Goal: Task Accomplishment & Management: Use online tool/utility

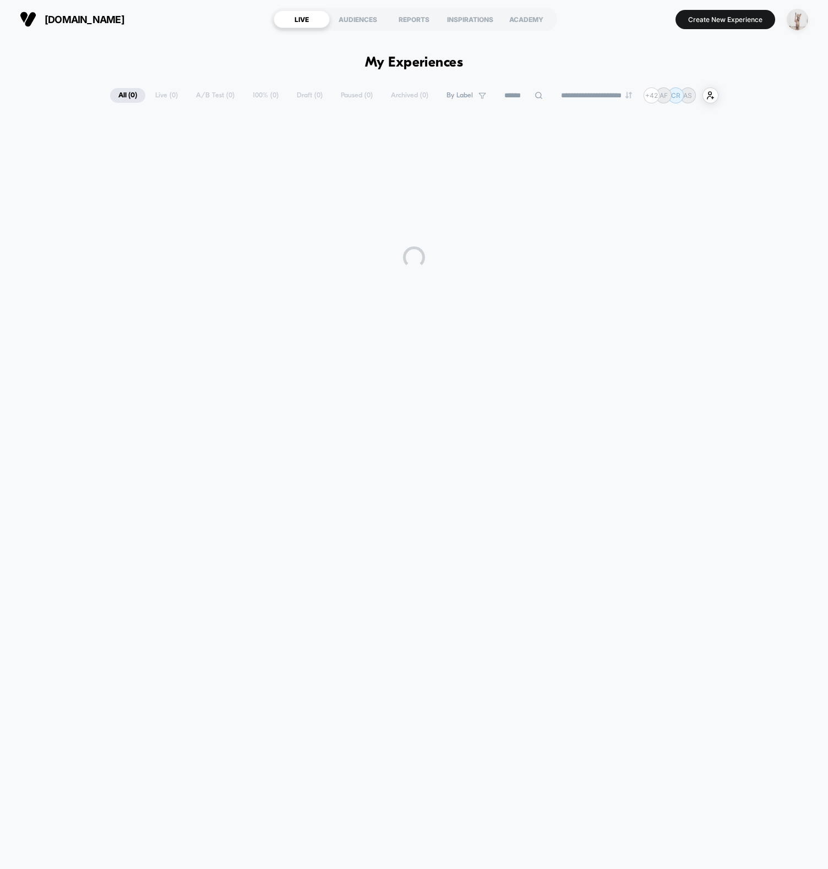
click at [801, 25] on img "button" at bounding box center [796, 19] width 21 height 21
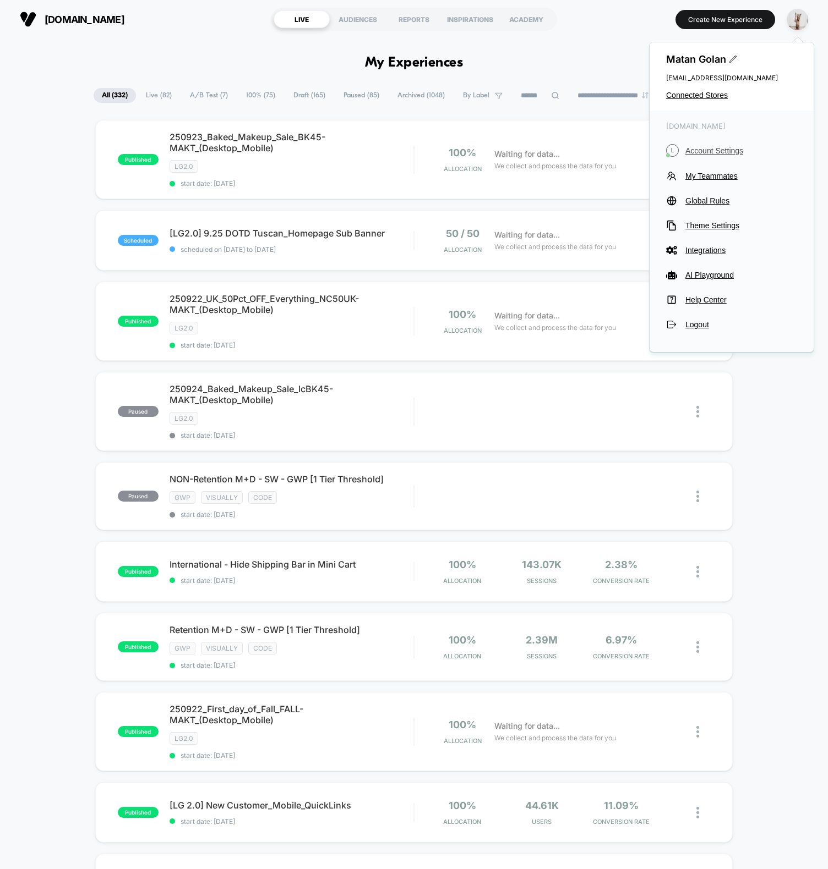
click at [709, 154] on span "Account Settings" at bounding box center [741, 150] width 112 height 9
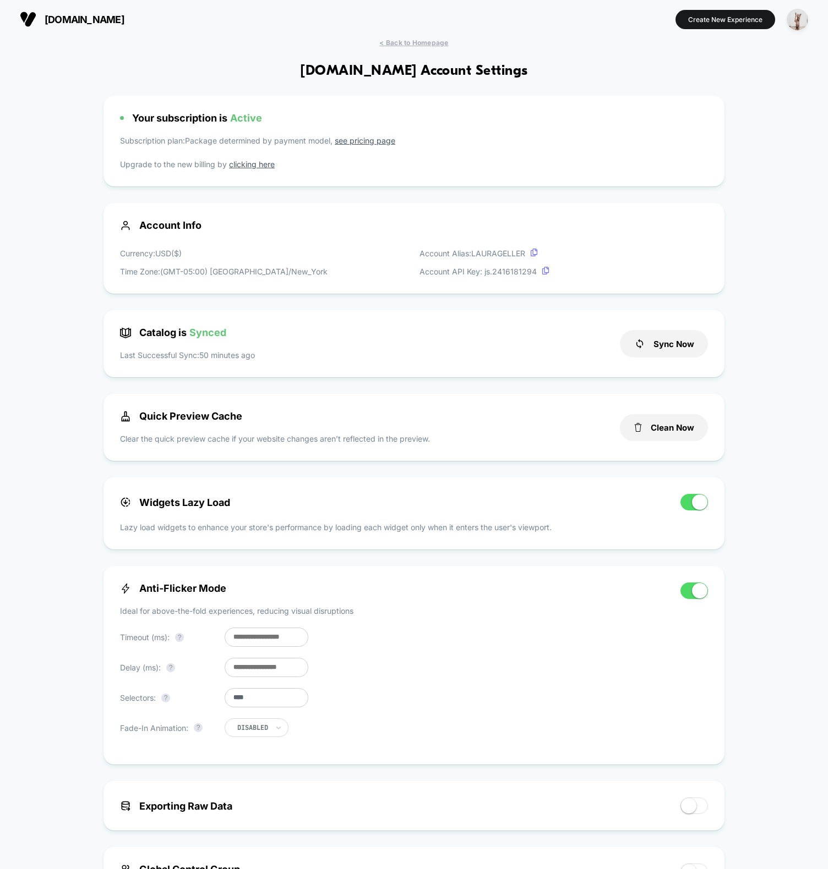
scroll to position [149, 0]
click at [794, 288] on div "< Back to Homepage [DOMAIN_NAME] Account Settings Your subscription is Active S…" at bounding box center [414, 730] width 828 height 1383
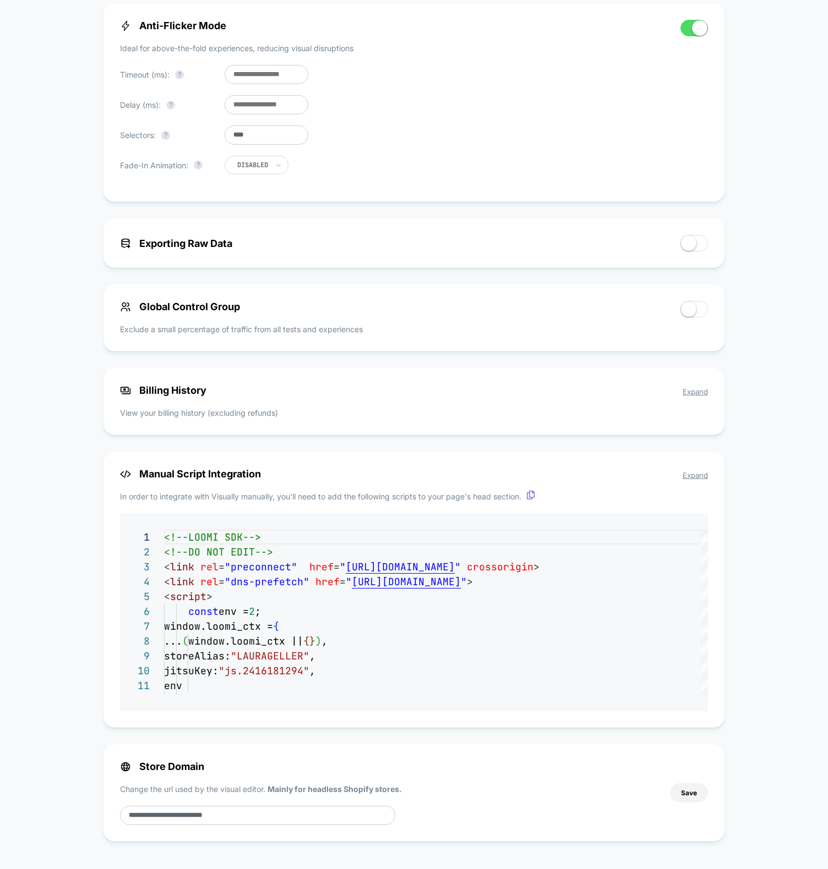
scroll to position [0, 0]
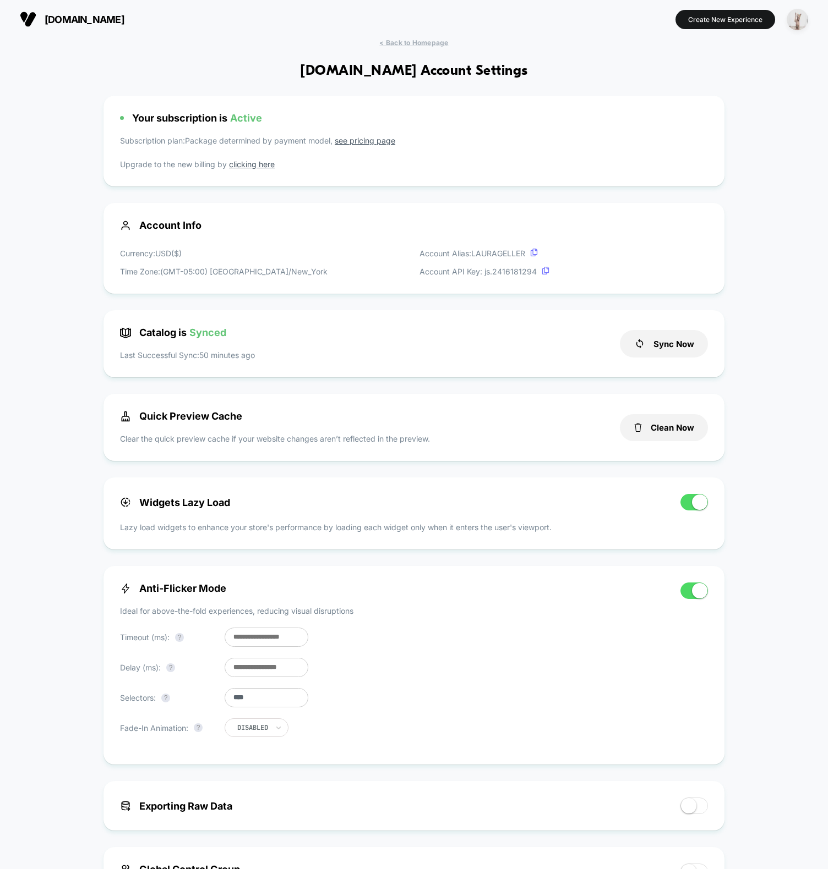
click at [801, 24] on img "button" at bounding box center [796, 19] width 21 height 21
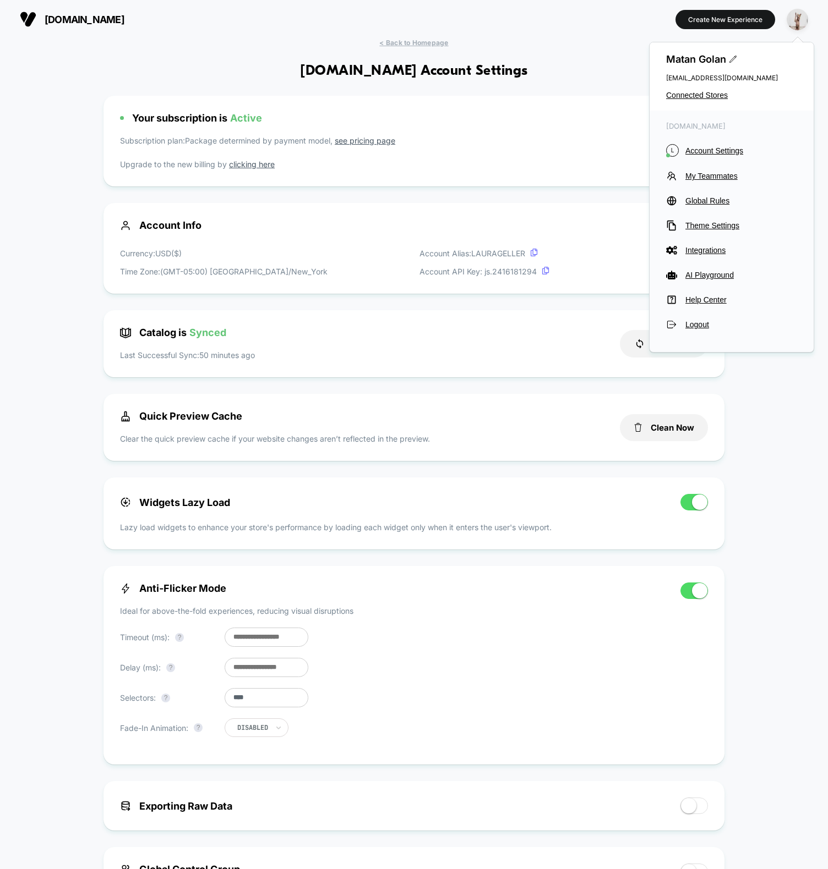
click at [694, 143] on div "[DOMAIN_NAME] L Account Settings My Teammates Global Rules Theme Settings Integ…" at bounding box center [731, 226] width 164 height 231
click at [696, 147] on span "Account Settings" at bounding box center [741, 150] width 112 height 9
click at [728, 151] on span "Account Settings" at bounding box center [741, 150] width 112 height 9
click at [692, 82] on div "Matan Golan [EMAIL_ADDRESS][DOMAIN_NAME] Connected Stores" at bounding box center [731, 76] width 164 height 68
click at [691, 92] on span "Connected Stores" at bounding box center [731, 95] width 131 height 9
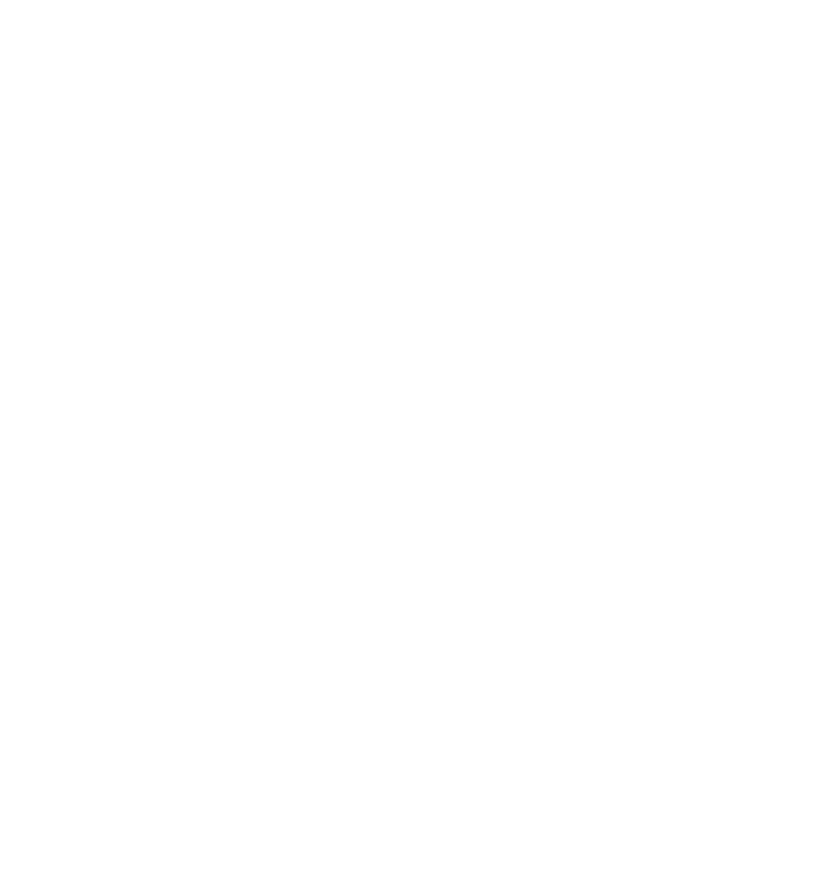
click at [691, 93] on html "Navigated to [DOMAIN_NAME] | No-code CRO for Shopify" at bounding box center [414, 434] width 828 height 869
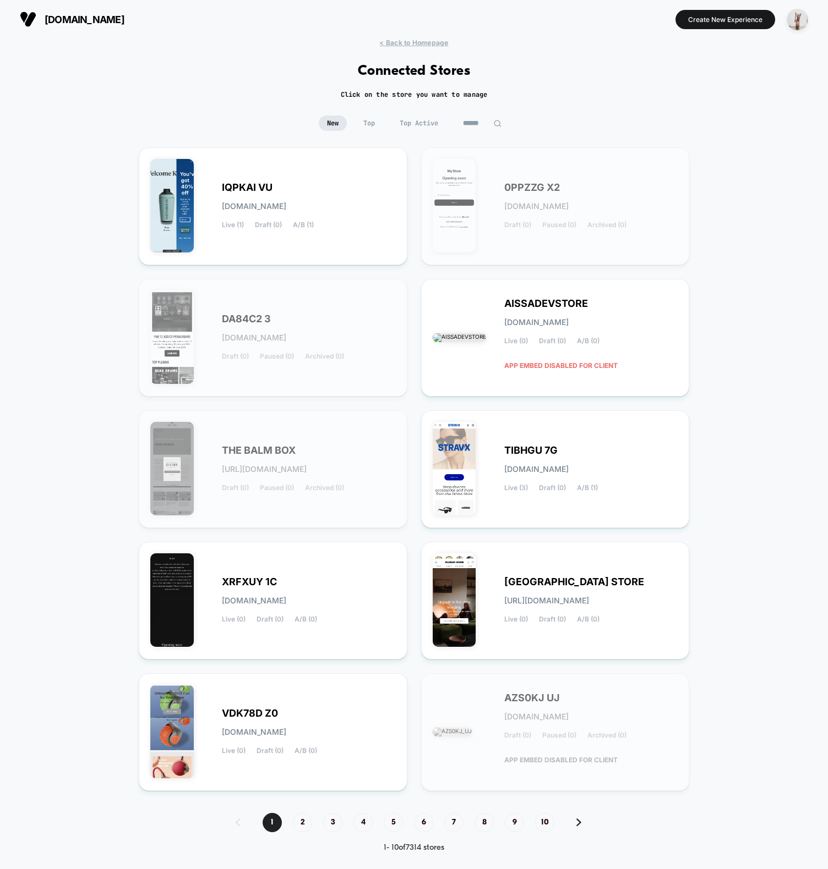
click at [482, 134] on div "New Top Top Active" at bounding box center [414, 132] width 828 height 32
click at [494, 117] on input at bounding box center [482, 123] width 55 height 15
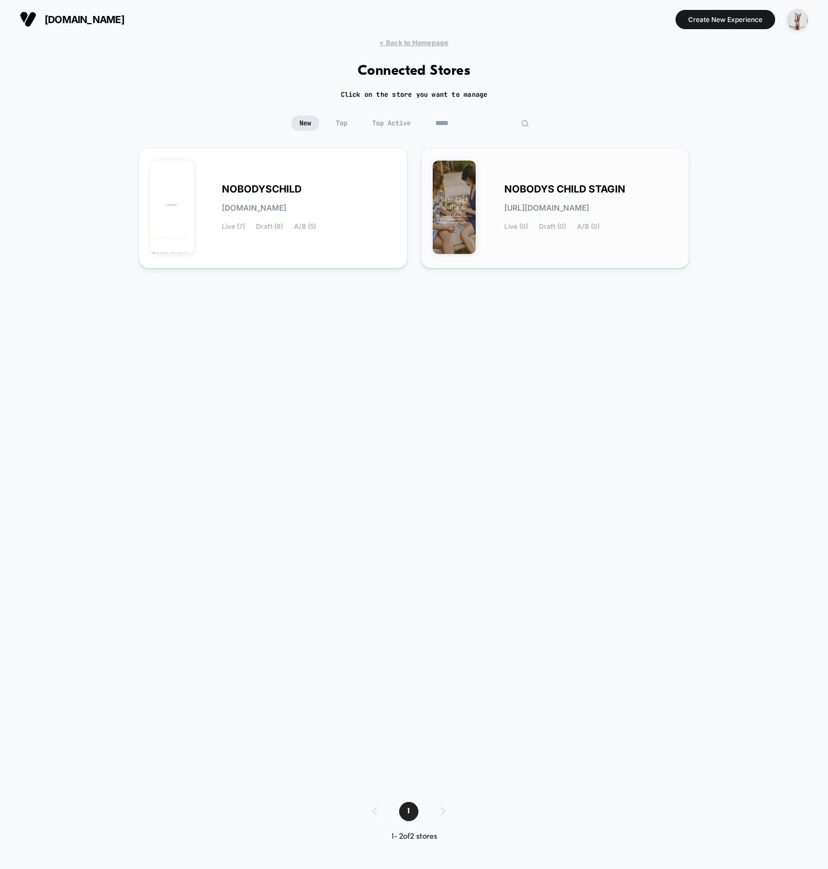
type input "*****"
click at [486, 209] on div "NOBODYS CHILD STAGIN [URL][DOMAIN_NAME] Live (0) Draft (0) A/B (0)" at bounding box center [555, 208] width 245 height 98
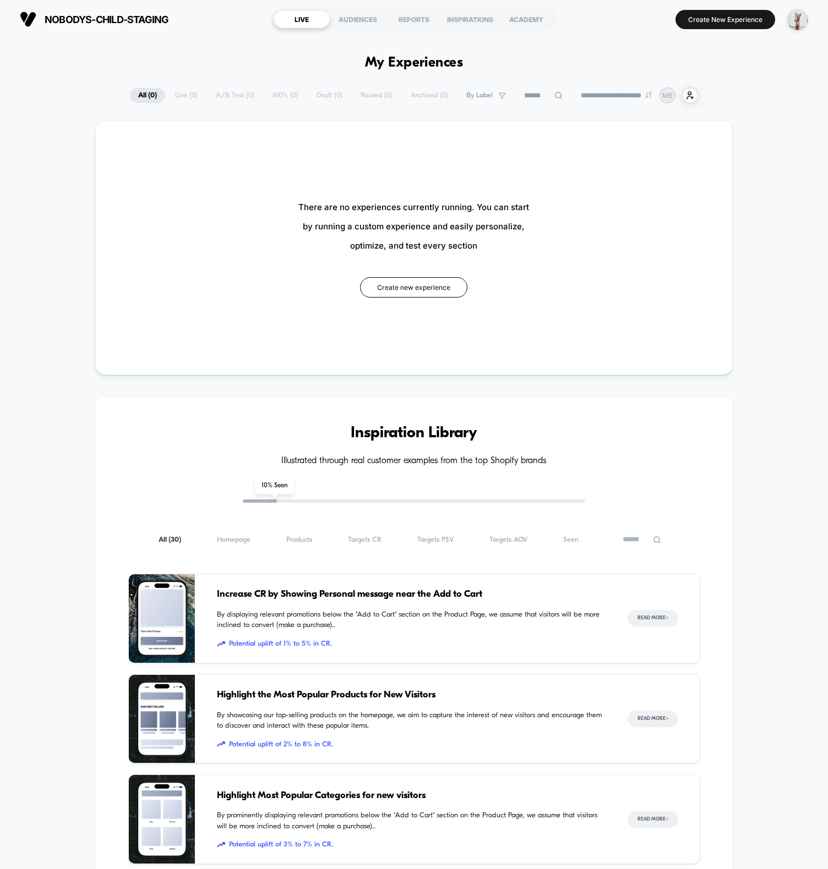
click at [151, 19] on span "nobodys-child-staging" at bounding box center [107, 20] width 124 height 12
click at [149, 20] on span "nobodys-child-staging" at bounding box center [107, 20] width 124 height 12
click at [178, 21] on section "nobodys-child-staging [URL][DOMAIN_NAME]" at bounding box center [140, 20] width 246 height 28
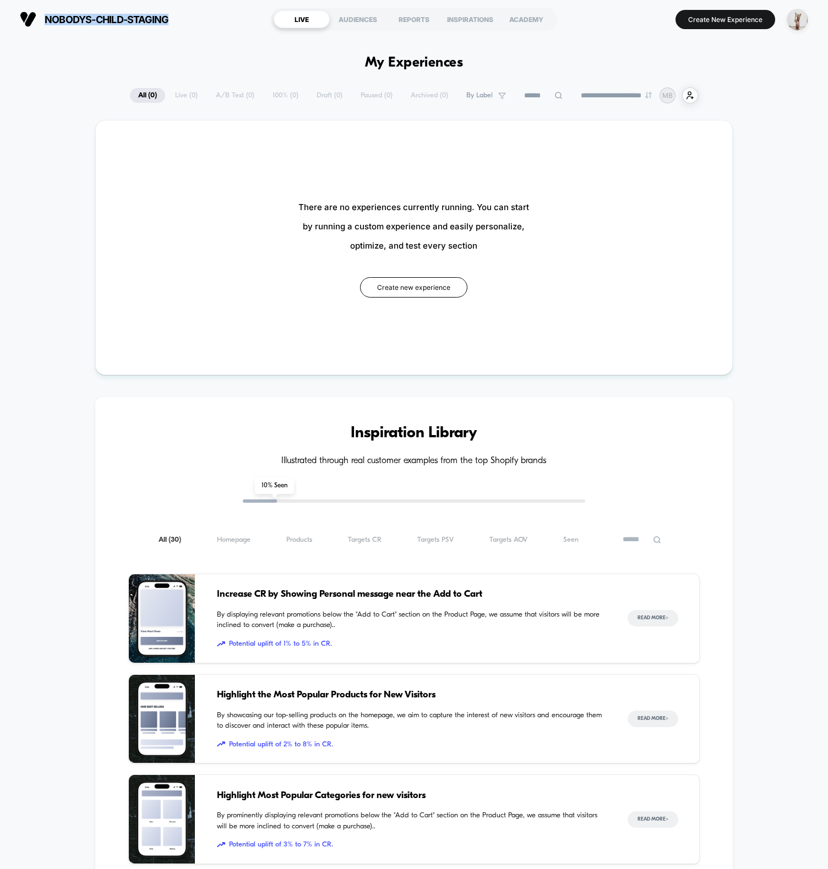
drag, startPoint x: 178, startPoint y: 20, endPoint x: 43, endPoint y: 20, distance: 134.3
click at [43, 20] on section "nobodys-child-staging [URL][DOMAIN_NAME]" at bounding box center [140, 20] width 246 height 28
copy span "nobodys-child-staging"
click at [103, 98] on div "**********" at bounding box center [414, 95] width 828 height 16
drag, startPoint x: 67, startPoint y: 90, endPoint x: 75, endPoint y: 89, distance: 8.8
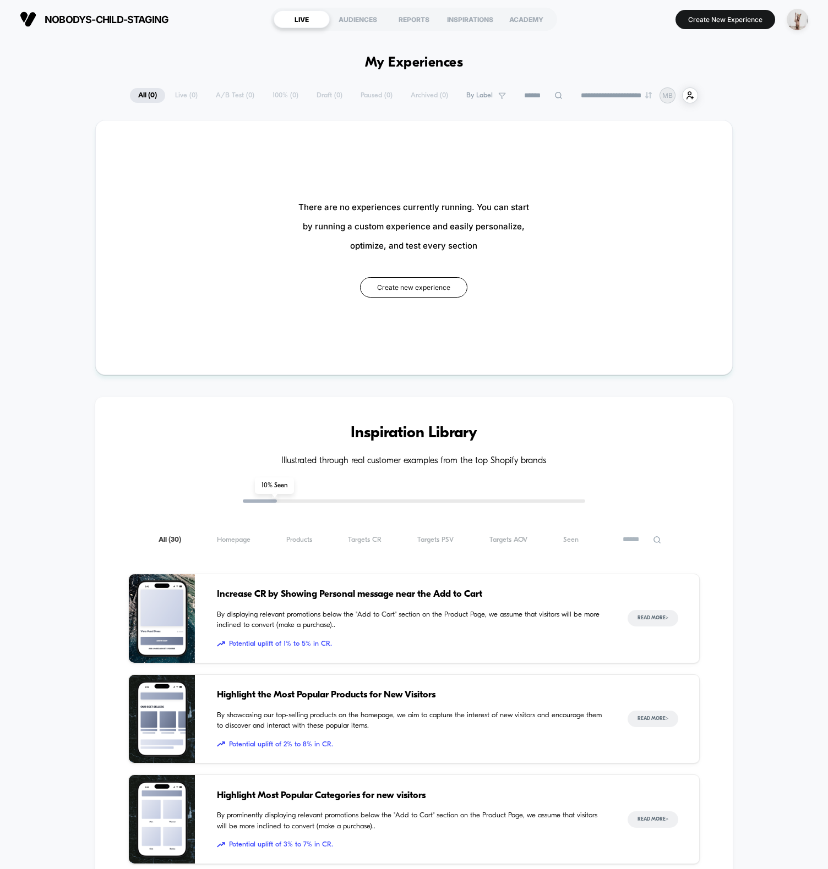
click at [69, 89] on div "**********" at bounding box center [414, 95] width 828 height 16
click at [418, 289] on button "Create new experience" at bounding box center [413, 287] width 107 height 20
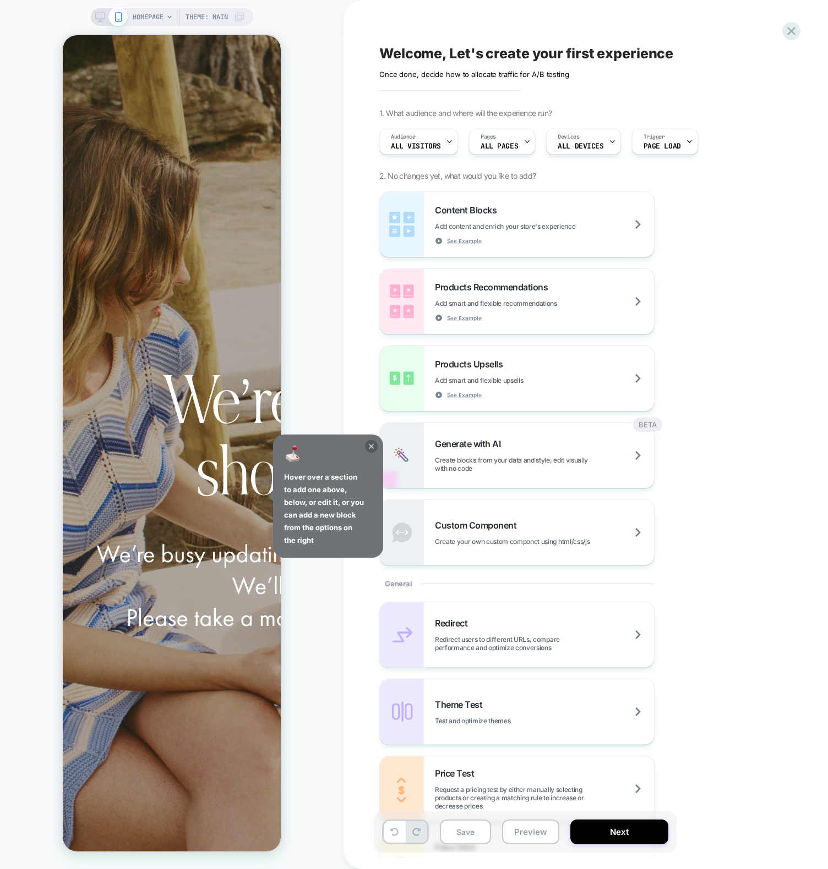
click at [368, 448] on icon at bounding box center [371, 446] width 13 height 13
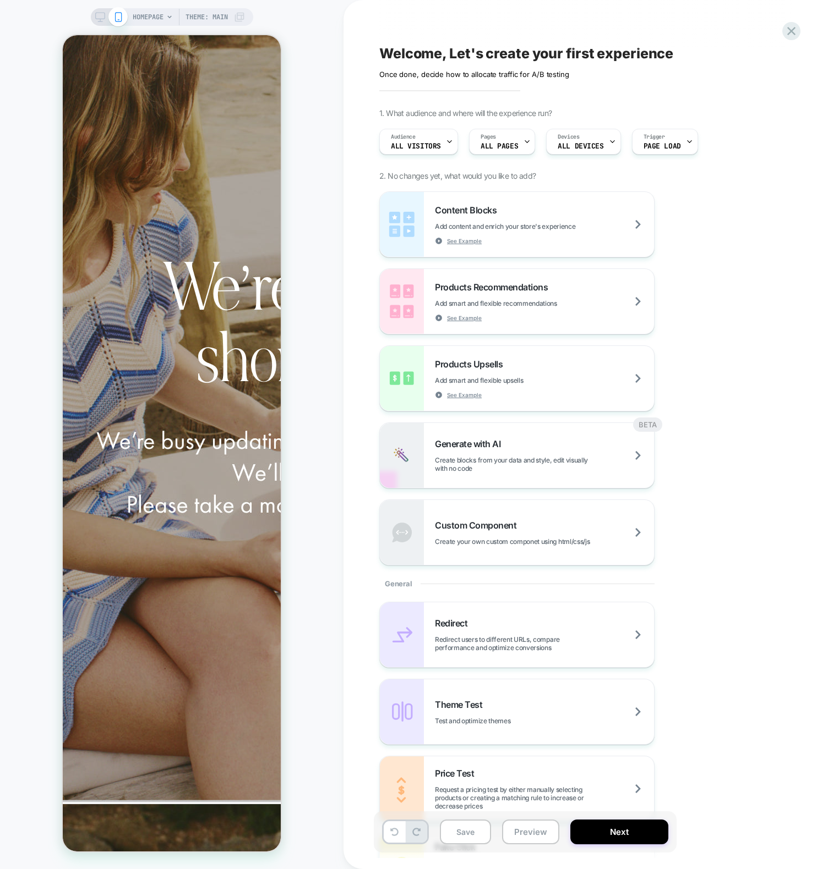
scroll to position [45, 0]
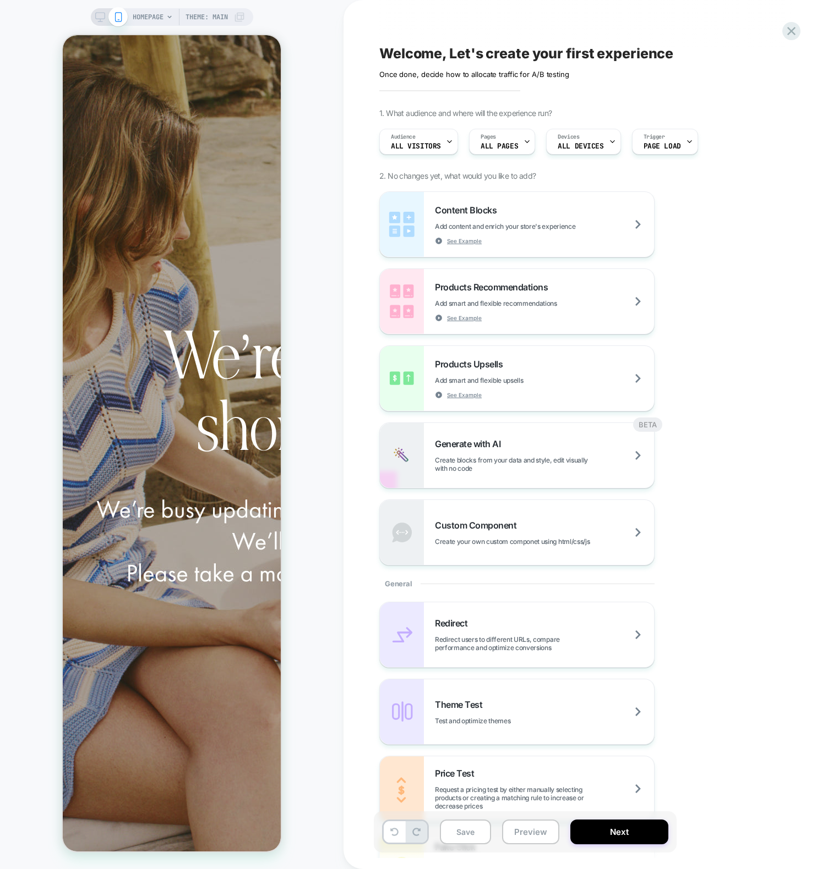
click at [26, 210] on div "HOMEPAGE Theme: MAIN" at bounding box center [171, 434] width 343 height 847
